Goal: Transaction & Acquisition: Purchase product/service

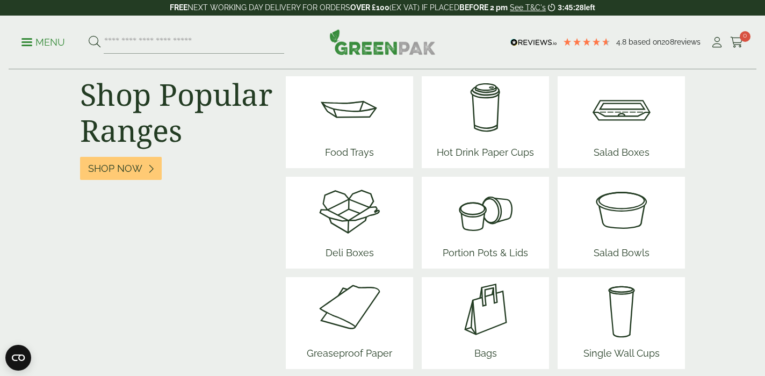
scroll to position [1383, 0]
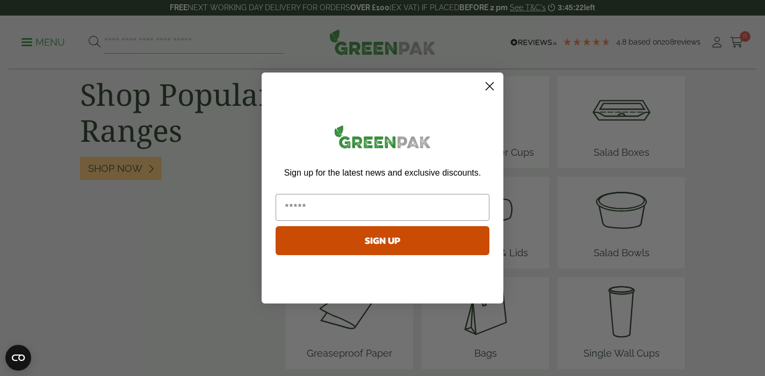
click at [490, 87] on icon "Close dialog" at bounding box center [490, 87] width 8 height 8
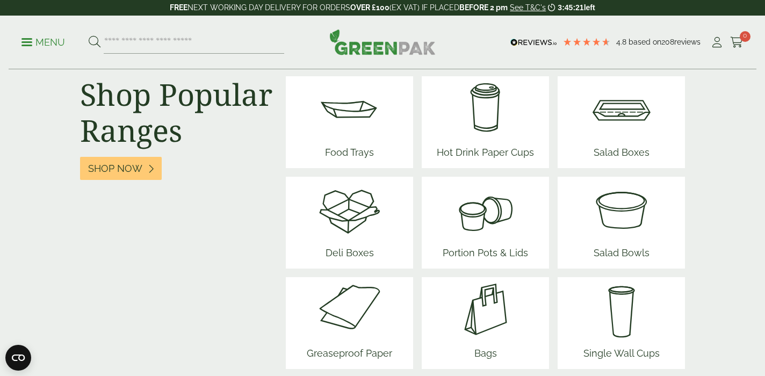
click at [344, 143] on span "Food Trays" at bounding box center [349, 154] width 64 height 27
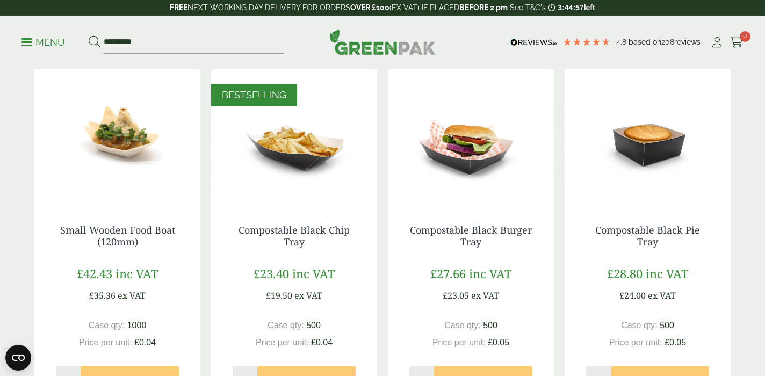
scroll to position [603, 0]
click at [298, 168] on img at bounding box center [294, 136] width 166 height 134
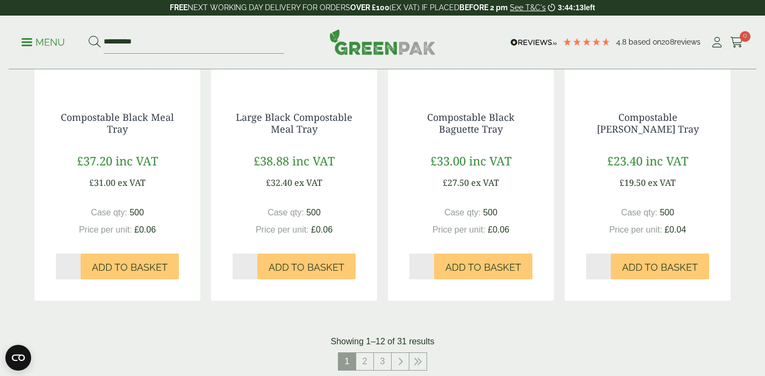
scroll to position [1071, 0]
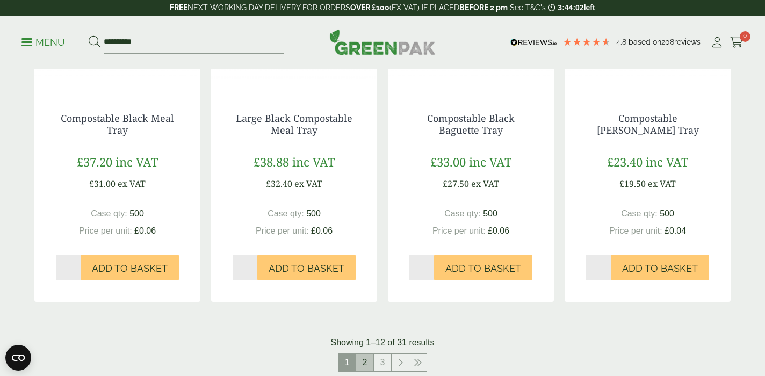
click at [366, 355] on link "2" at bounding box center [364, 362] width 17 height 17
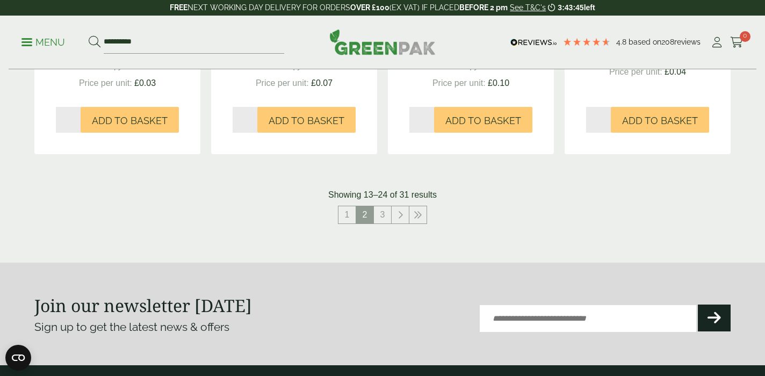
scroll to position [1218, 0]
click at [379, 215] on link "3" at bounding box center [382, 214] width 17 height 17
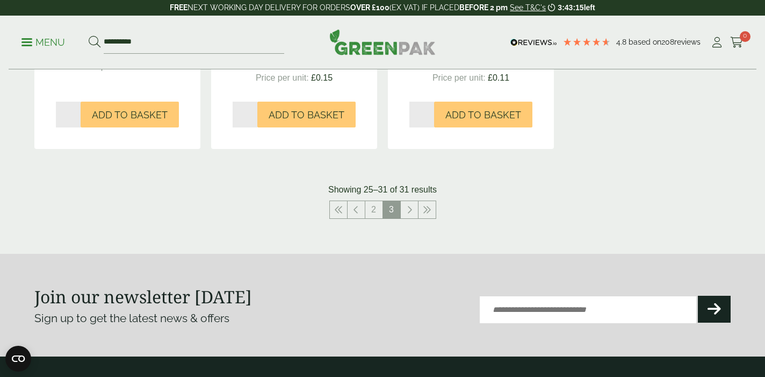
scroll to position [870, 0]
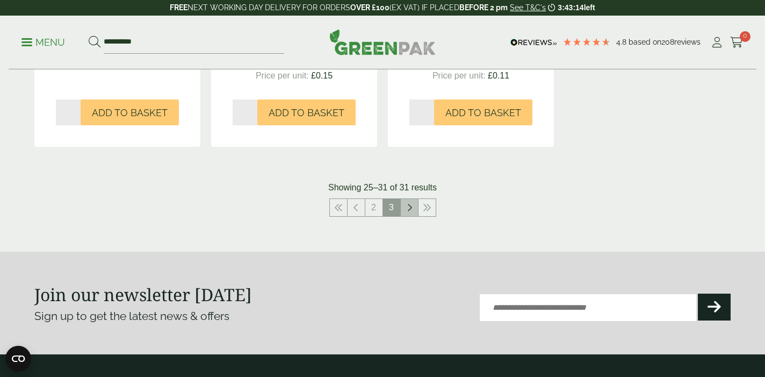
click at [409, 204] on icon at bounding box center [409, 207] width 5 height 9
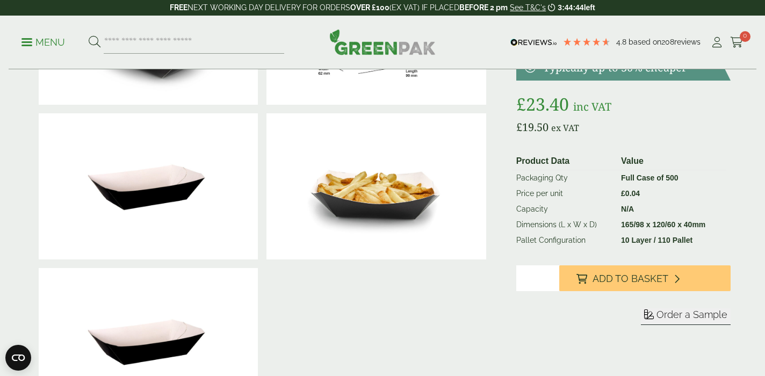
scroll to position [151, 0]
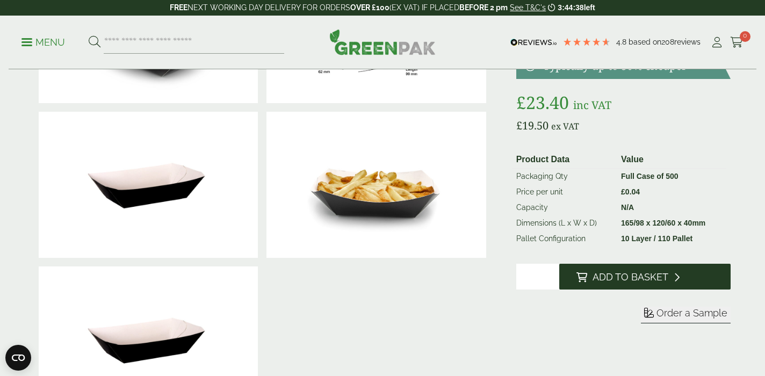
click at [630, 277] on span "Add to Basket" at bounding box center [631, 277] width 76 height 12
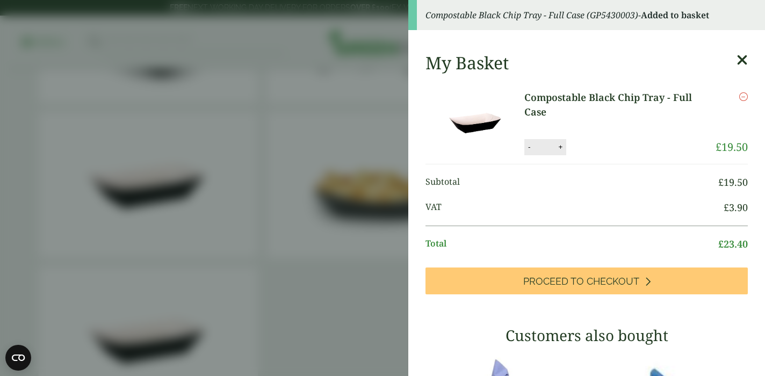
click at [356, 309] on aside "Compostable Black Chip Tray - Full Case (GP5430003) - Added to basket My Basket…" at bounding box center [382, 188] width 765 height 376
